Goal: Task Accomplishment & Management: Complete application form

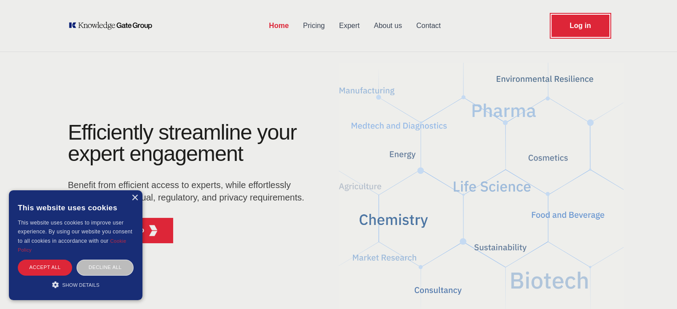
click at [570, 26] on link "Log in" at bounding box center [581, 26] width 58 height 22
click at [107, 267] on div "Decline all" at bounding box center [105, 268] width 57 height 16
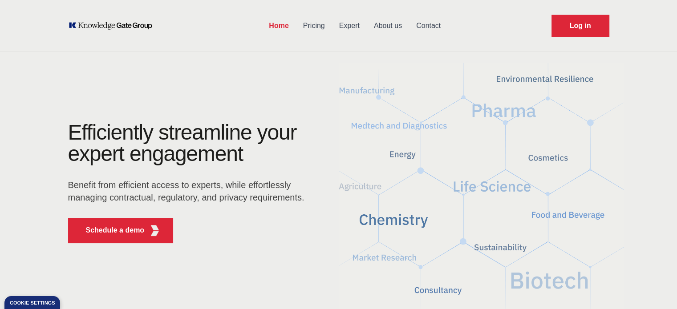
click at [426, 24] on link "Contact" at bounding box center [428, 25] width 39 height 23
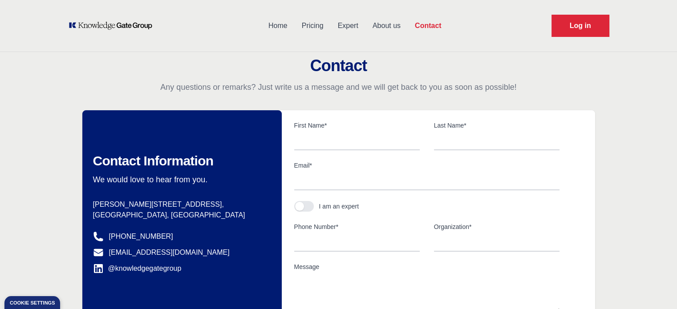
scroll to position [0, 0]
click at [348, 145] on input "text" at bounding box center [357, 141] width 126 height 19
type input "Chuks"
click at [444, 142] on input "text" at bounding box center [497, 141] width 126 height 19
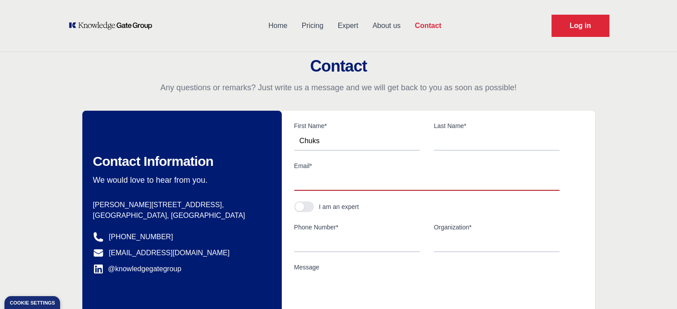
click at [332, 184] on input "Email*" at bounding box center [426, 181] width 265 height 19
type input "[EMAIL_ADDRESS][DOMAIN_NAME]"
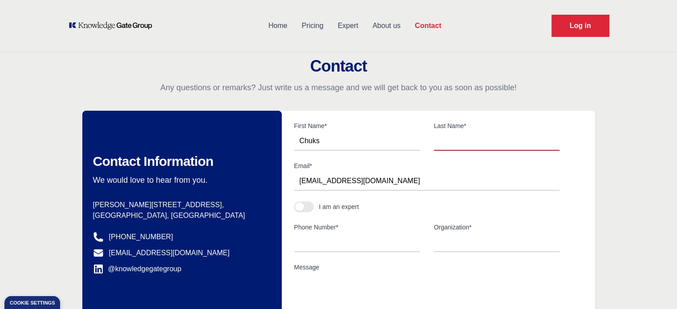
type input "Okoli"
click at [304, 207] on button "button" at bounding box center [304, 207] width 20 height 11
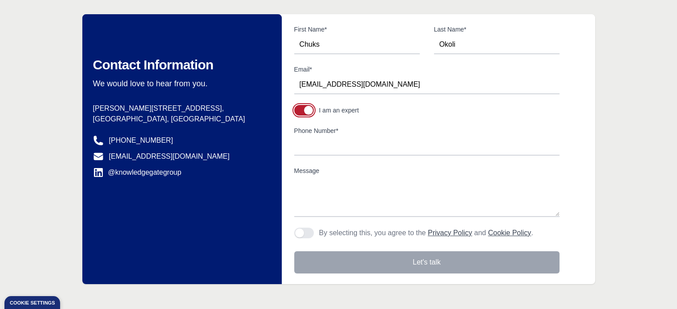
scroll to position [100, 0]
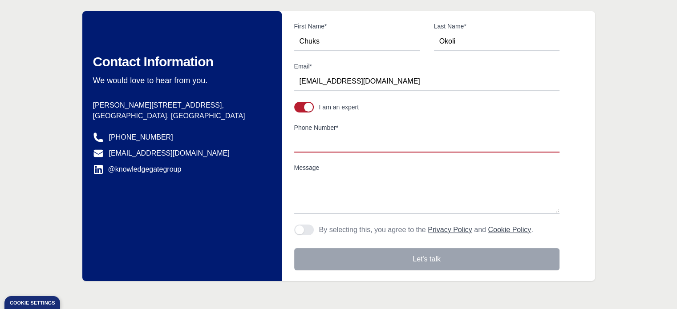
click at [328, 144] on input "Phone Number*" at bounding box center [426, 143] width 265 height 19
type input "14163467521"
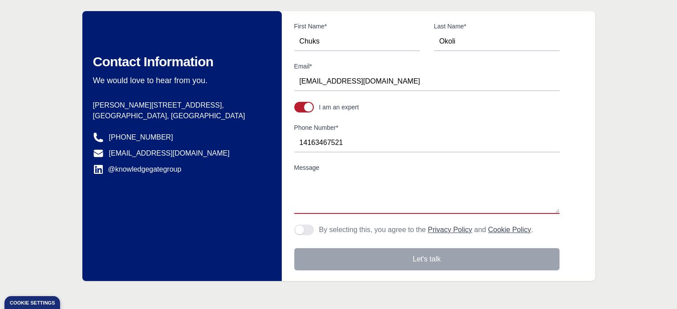
click at [346, 179] on textarea "Message" at bounding box center [426, 194] width 265 height 40
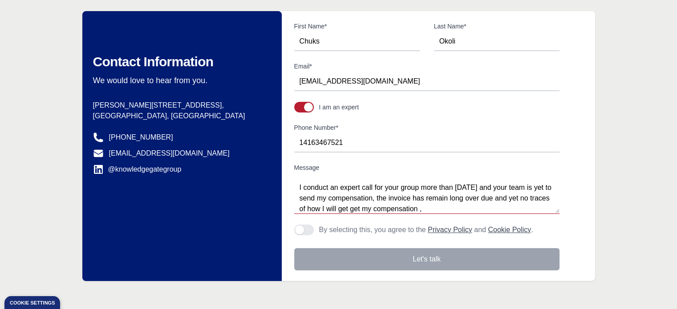
scroll to position [27, 0]
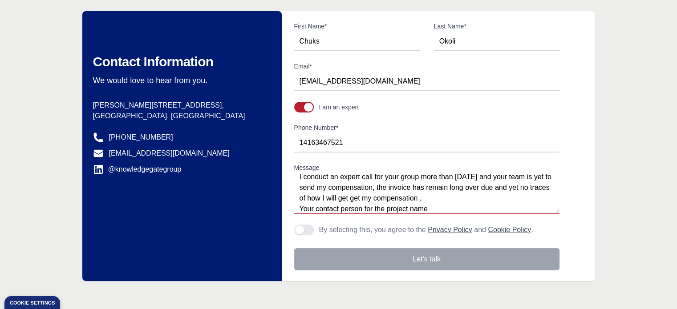
paste textarea "Martin Sanitra [EMAIL_ADDRESS][DOMAIN_NAME]"
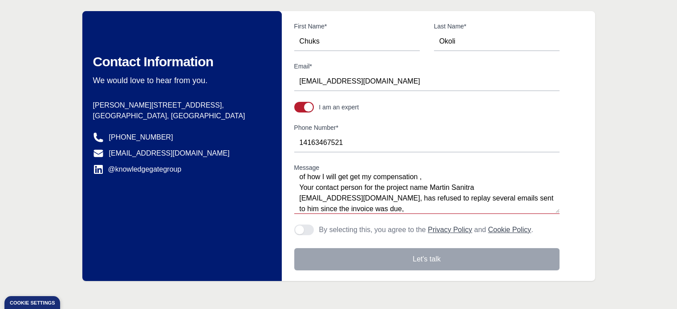
scroll to position [59, 0]
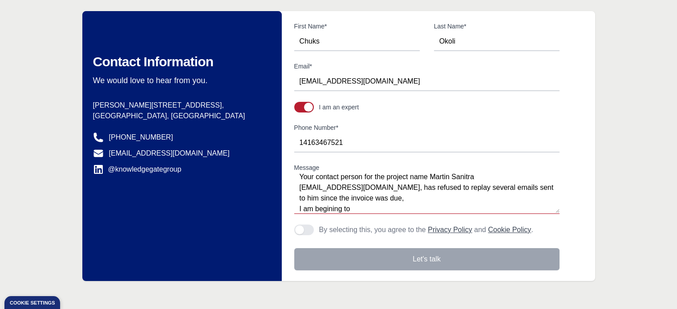
click at [333, 208] on textarea "Dear Team I conduct an expert call for your group more than [DATE] and your tea…" at bounding box center [426, 194] width 265 height 40
click at [362, 209] on textarea "Dear Team I conduct an expert call for your group more than [DATE] and your tea…" at bounding box center [426, 194] width 265 height 40
click at [456, 210] on textarea "Dear Team I conduct an expert call for your group more than [DATE] and your tea…" at bounding box center [426, 194] width 265 height 40
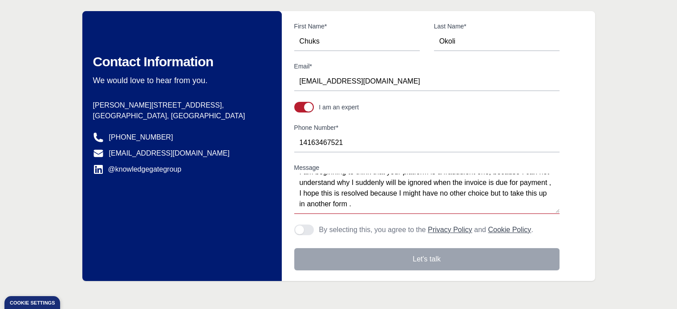
scroll to position [118, 0]
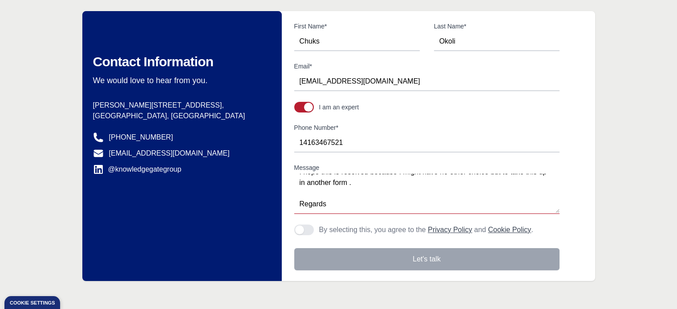
type textarea "Dear Team I conduct an expert call for your group more than [DATE] and your tea…"
click at [305, 231] on button "Agree to policies" at bounding box center [304, 230] width 20 height 11
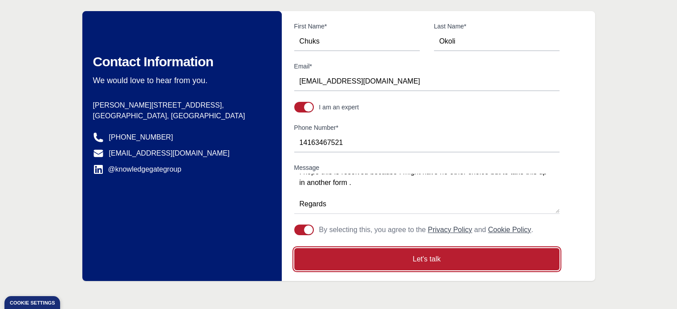
click at [431, 258] on button "Let's talk" at bounding box center [426, 259] width 265 height 22
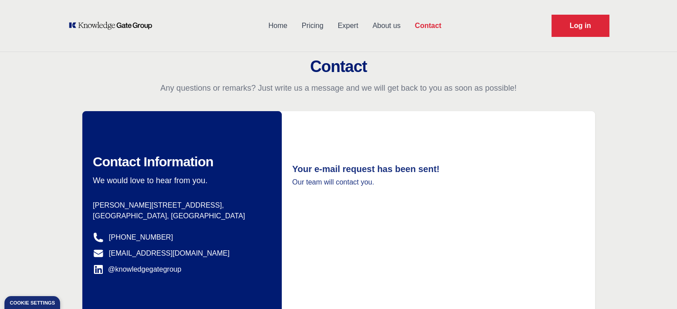
scroll to position [0, 0]
click at [312, 28] on link "Pricing" at bounding box center [313, 25] width 36 height 23
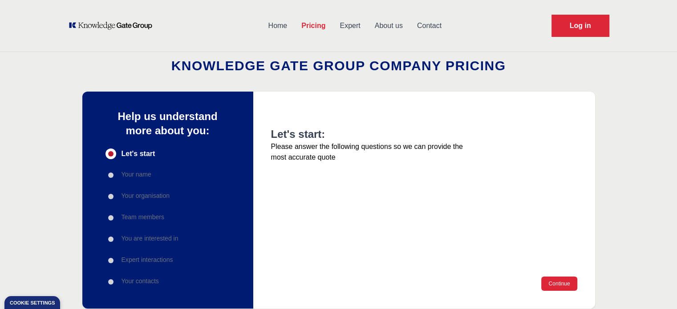
click at [279, 28] on link "Home" at bounding box center [277, 25] width 33 height 23
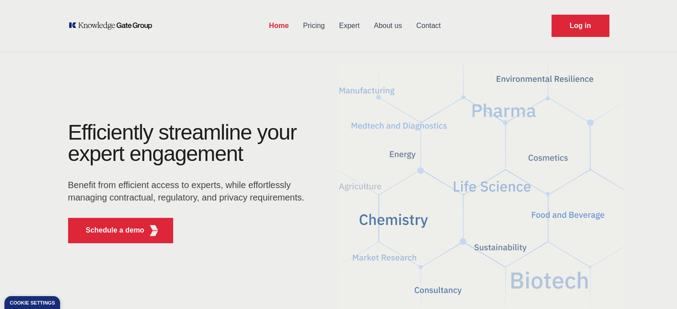
click at [382, 23] on link "About us" at bounding box center [388, 25] width 42 height 23
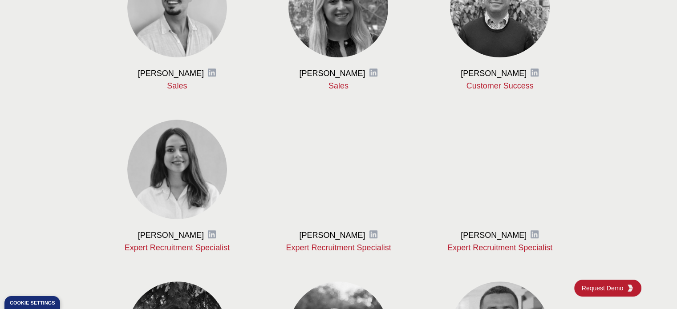
scroll to position [675, 0]
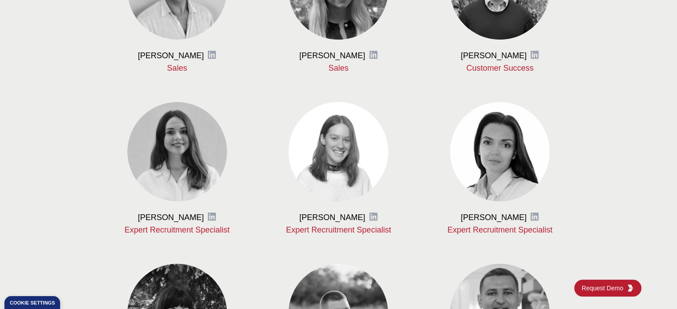
click at [410, 148] on ul "[PERSON_NAME] LinkedIn Chief Executive Officer / Co-Founder [PERSON_NAME] Linke…" at bounding box center [339, 163] width 456 height 792
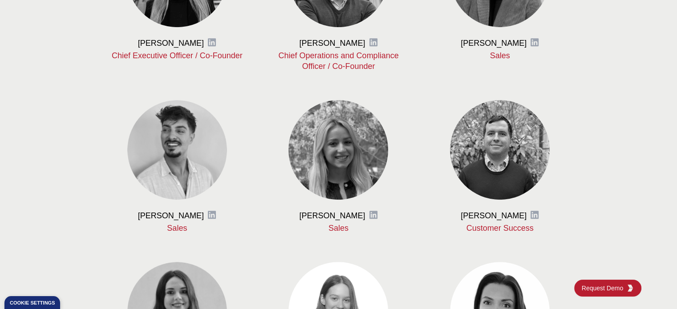
scroll to position [519, 0]
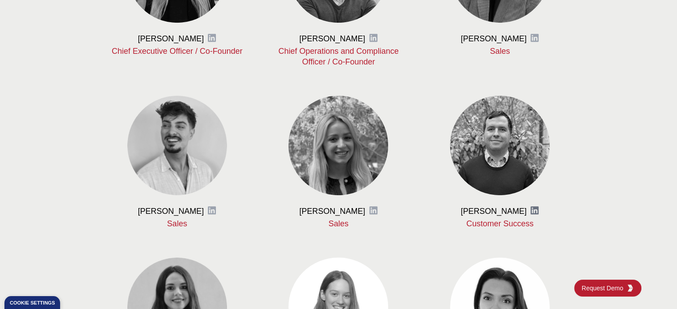
click at [531, 207] on icon at bounding box center [535, 211] width 8 height 8
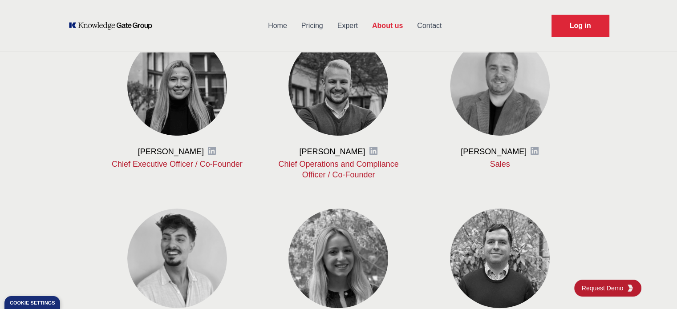
scroll to position [405, 0]
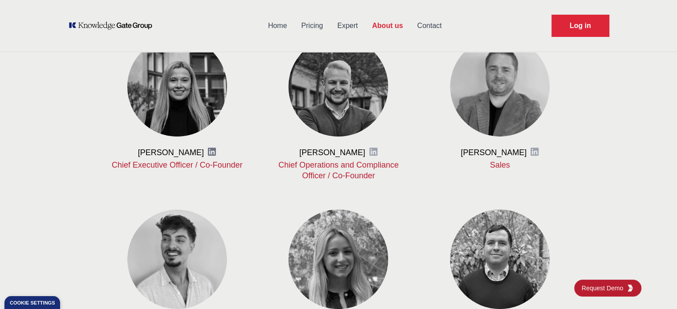
click at [213, 149] on icon at bounding box center [212, 152] width 8 height 8
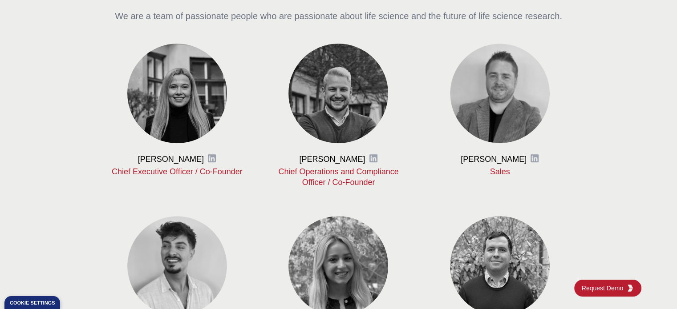
scroll to position [408, 0]
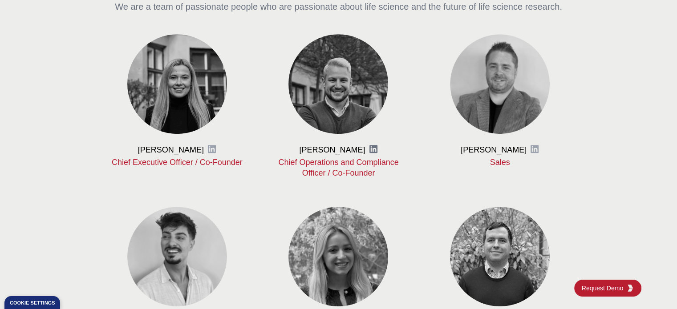
click at [369, 147] on icon at bounding box center [373, 149] width 9 height 9
